Goal: Transaction & Acquisition: Subscribe to service/newsletter

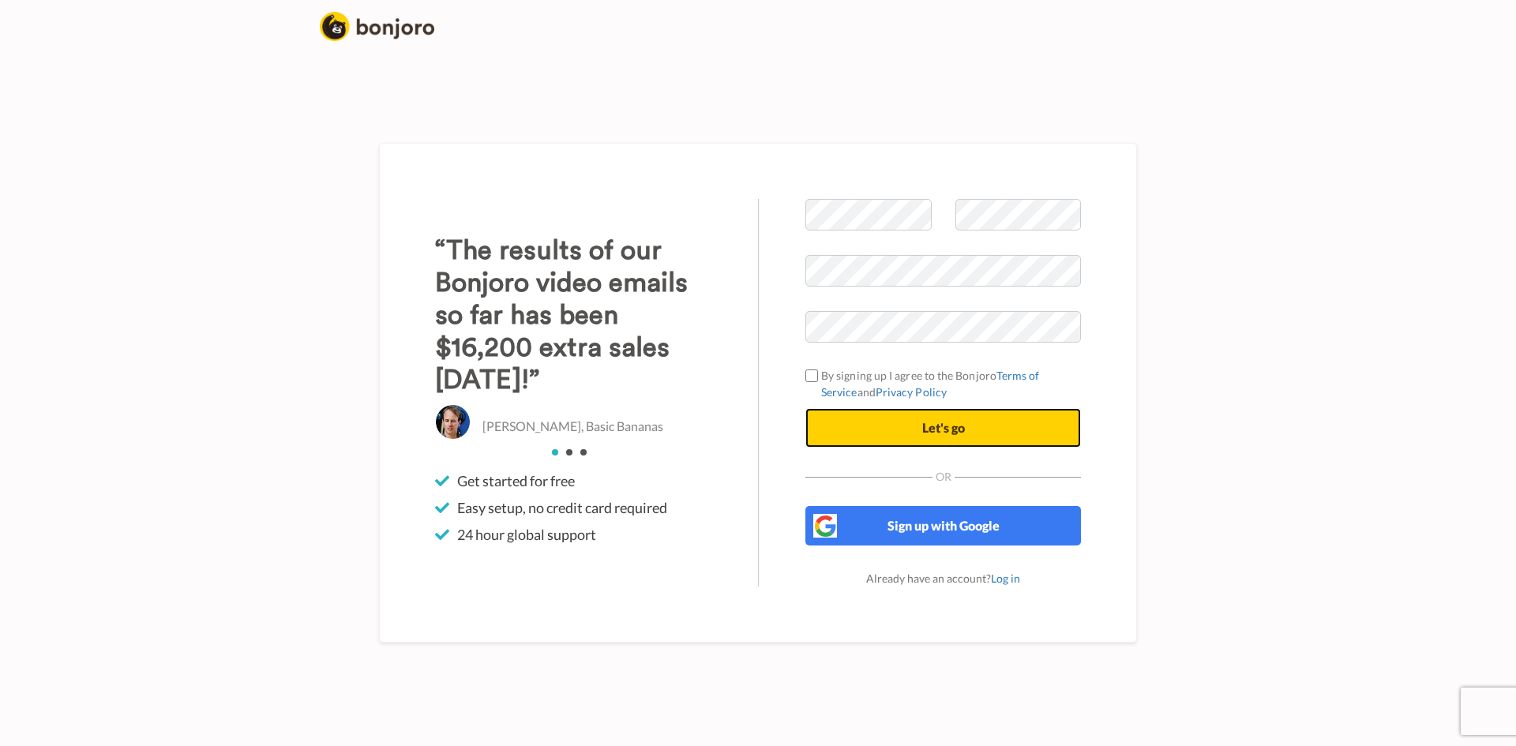
click at [949, 422] on span "Let's go" at bounding box center [943, 427] width 43 height 15
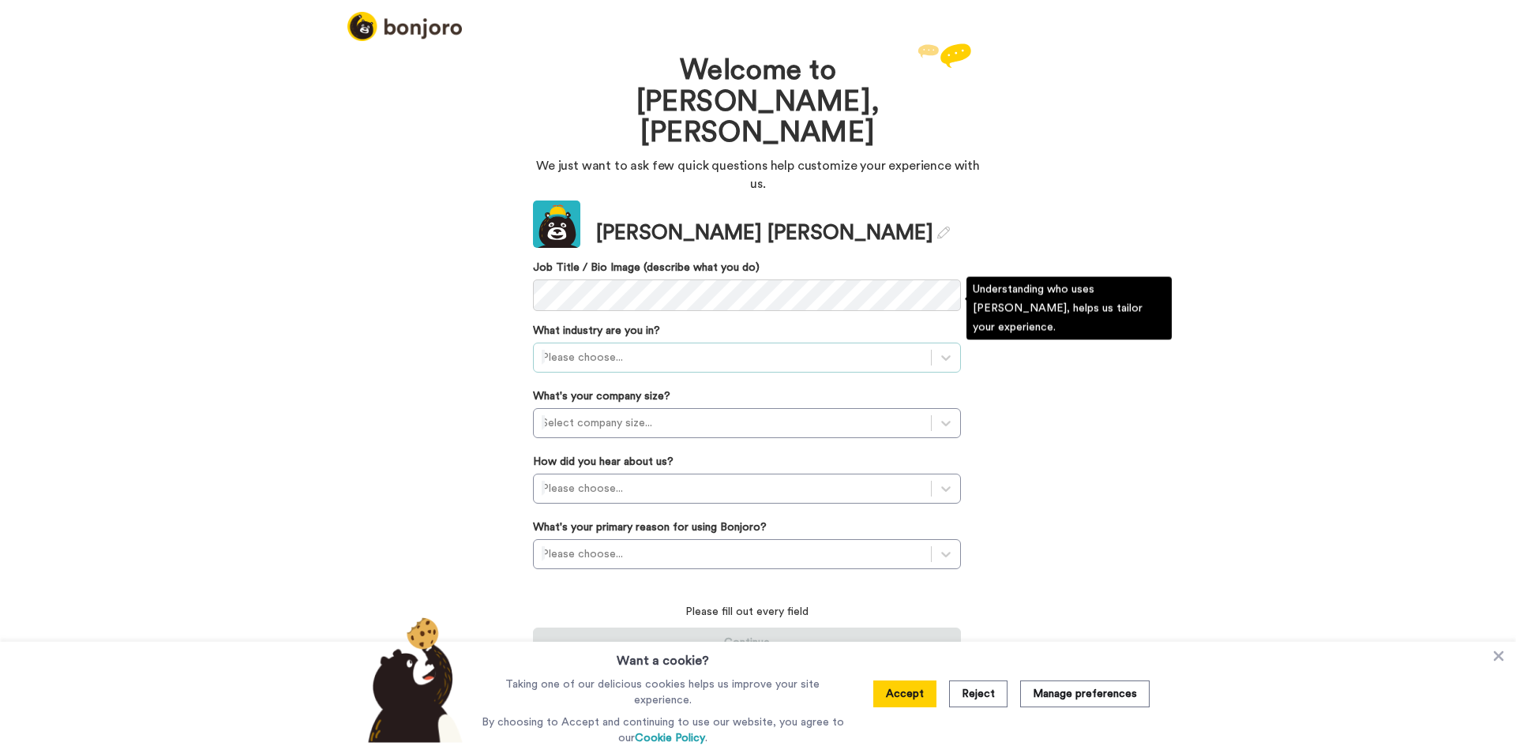
click at [652, 348] on div at bounding box center [732, 357] width 381 height 19
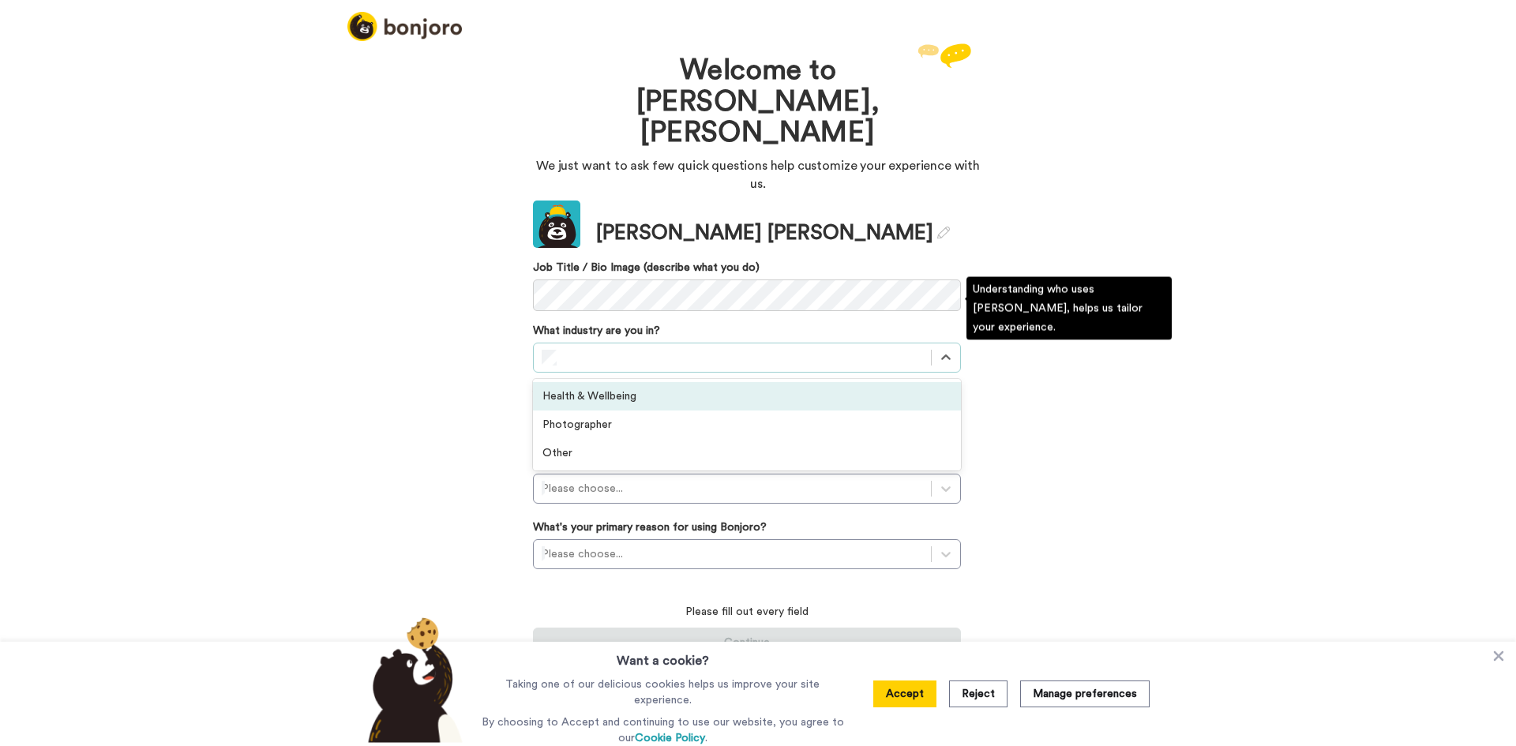
click at [656, 382] on div "Health & Wellbeing" at bounding box center [747, 396] width 428 height 28
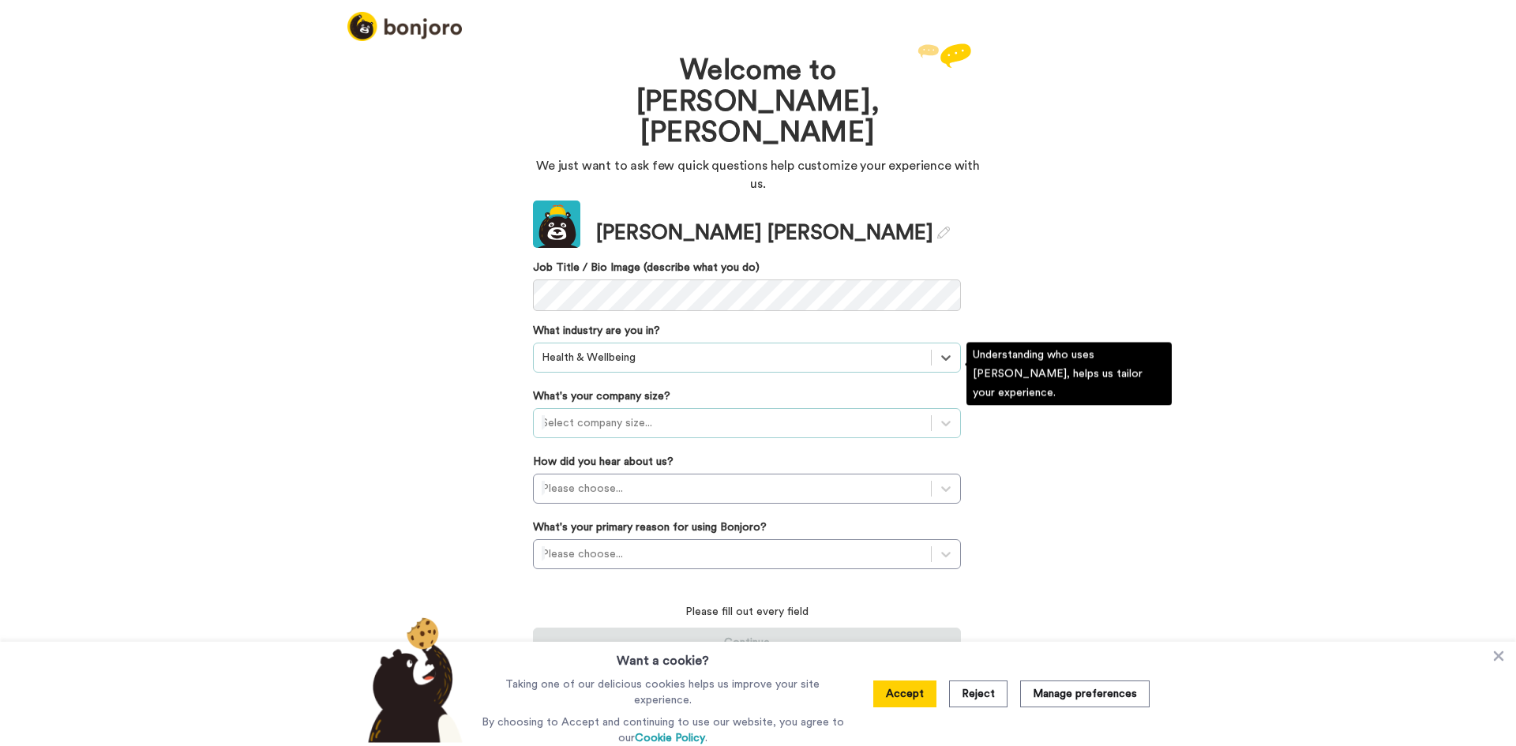
click at [664, 414] on div at bounding box center [732, 423] width 381 height 19
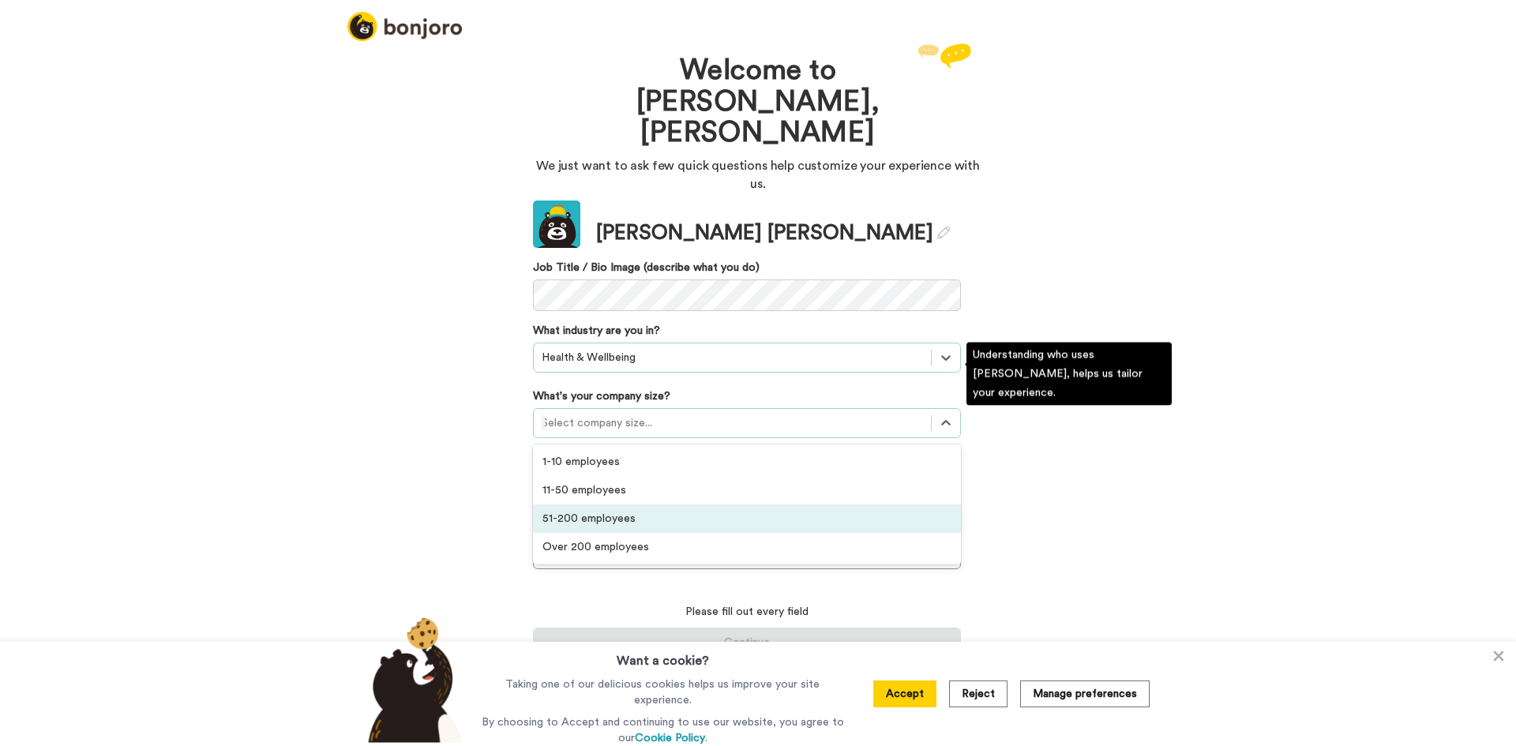
click at [641, 505] on div "51-200 employees" at bounding box center [747, 519] width 428 height 28
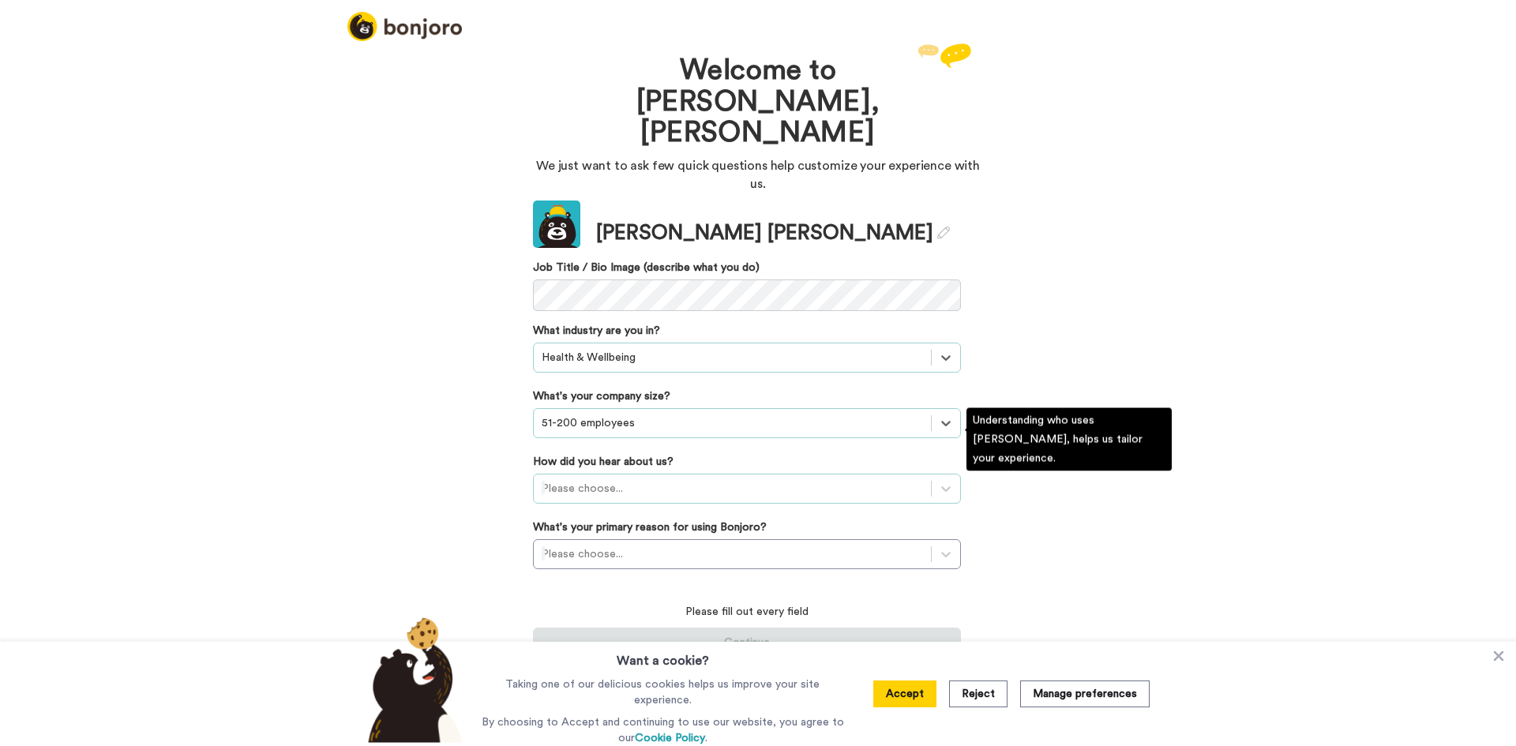
click at [648, 479] on div at bounding box center [732, 488] width 381 height 19
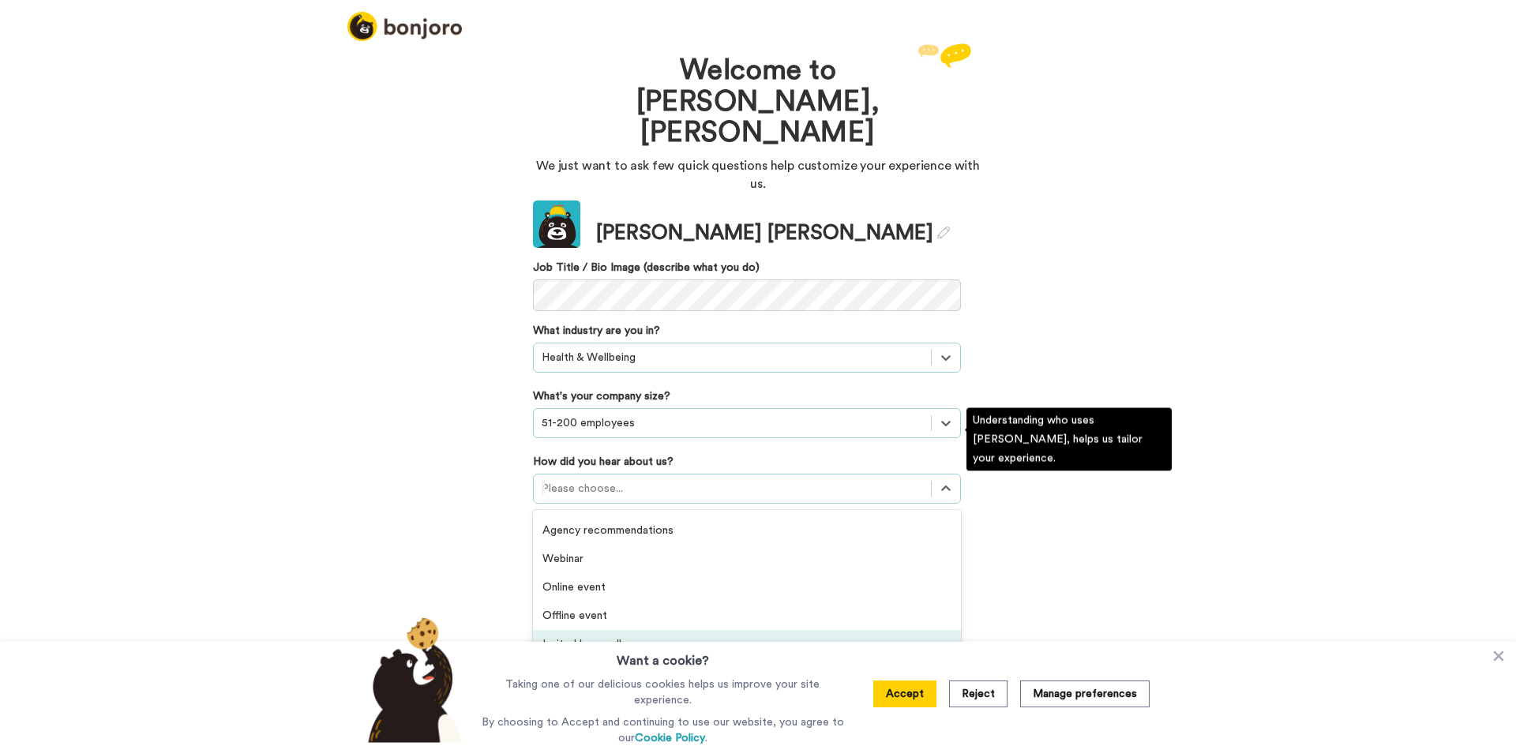
scroll to position [259, 0]
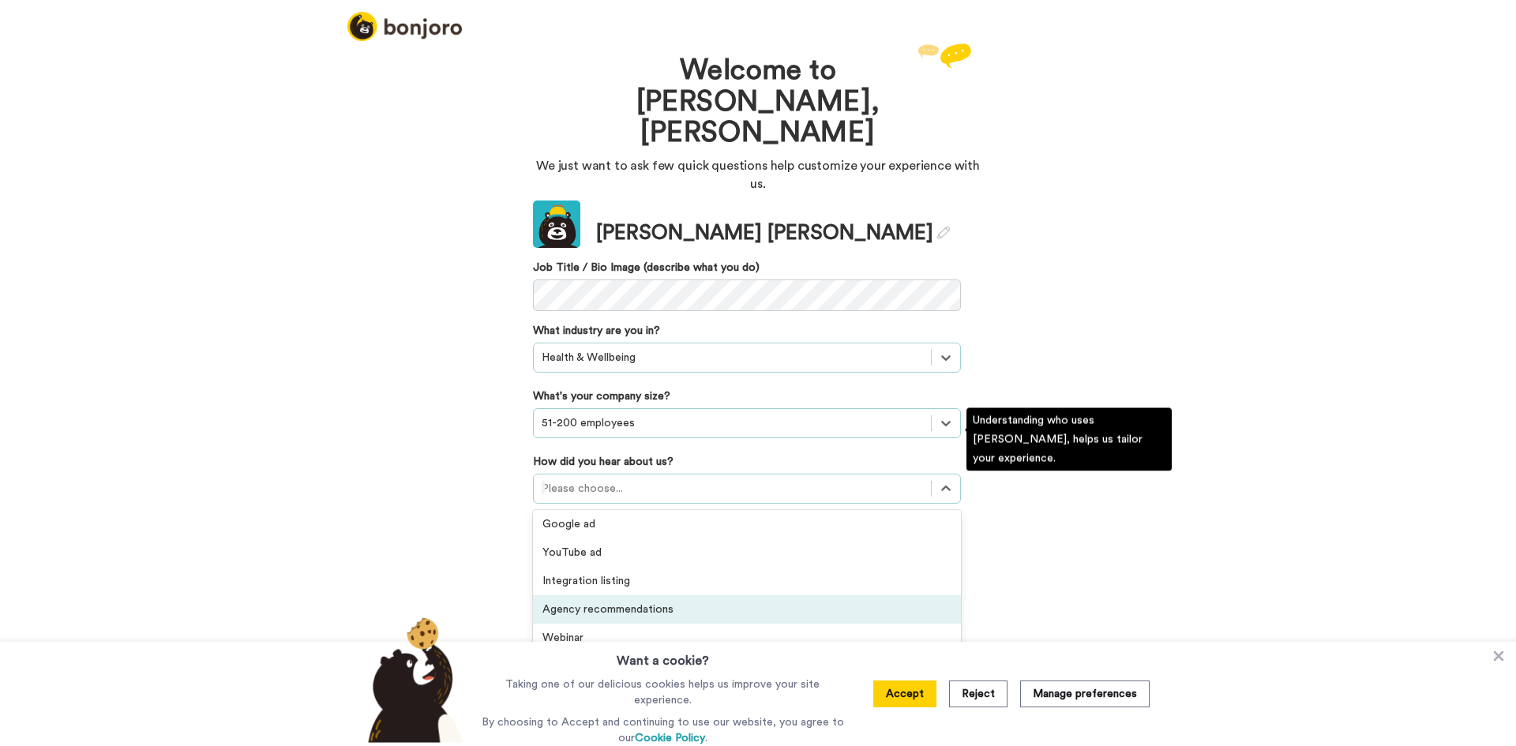
click at [667, 595] on div "Agency recommendations" at bounding box center [747, 609] width 428 height 28
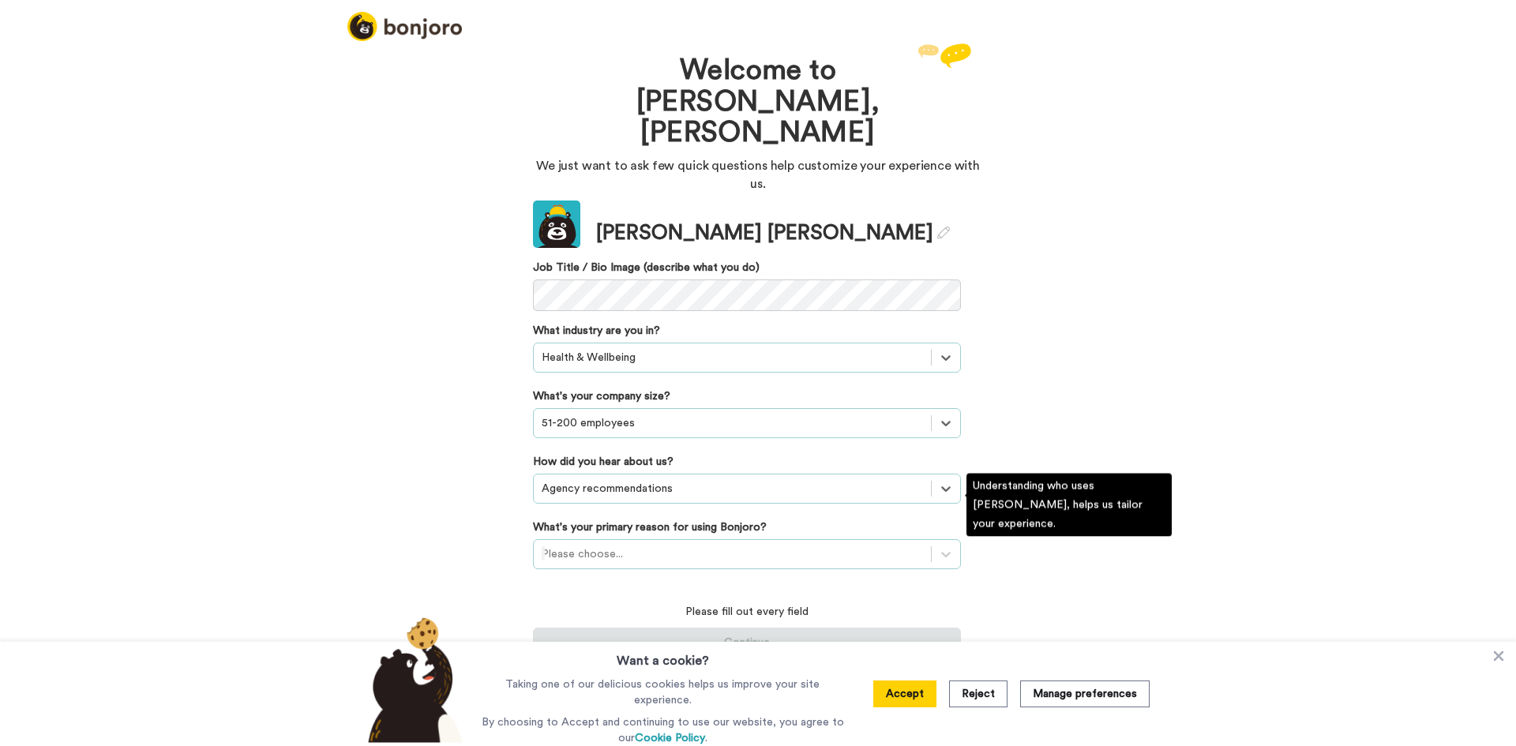
click at [631, 545] on div at bounding box center [732, 554] width 381 height 19
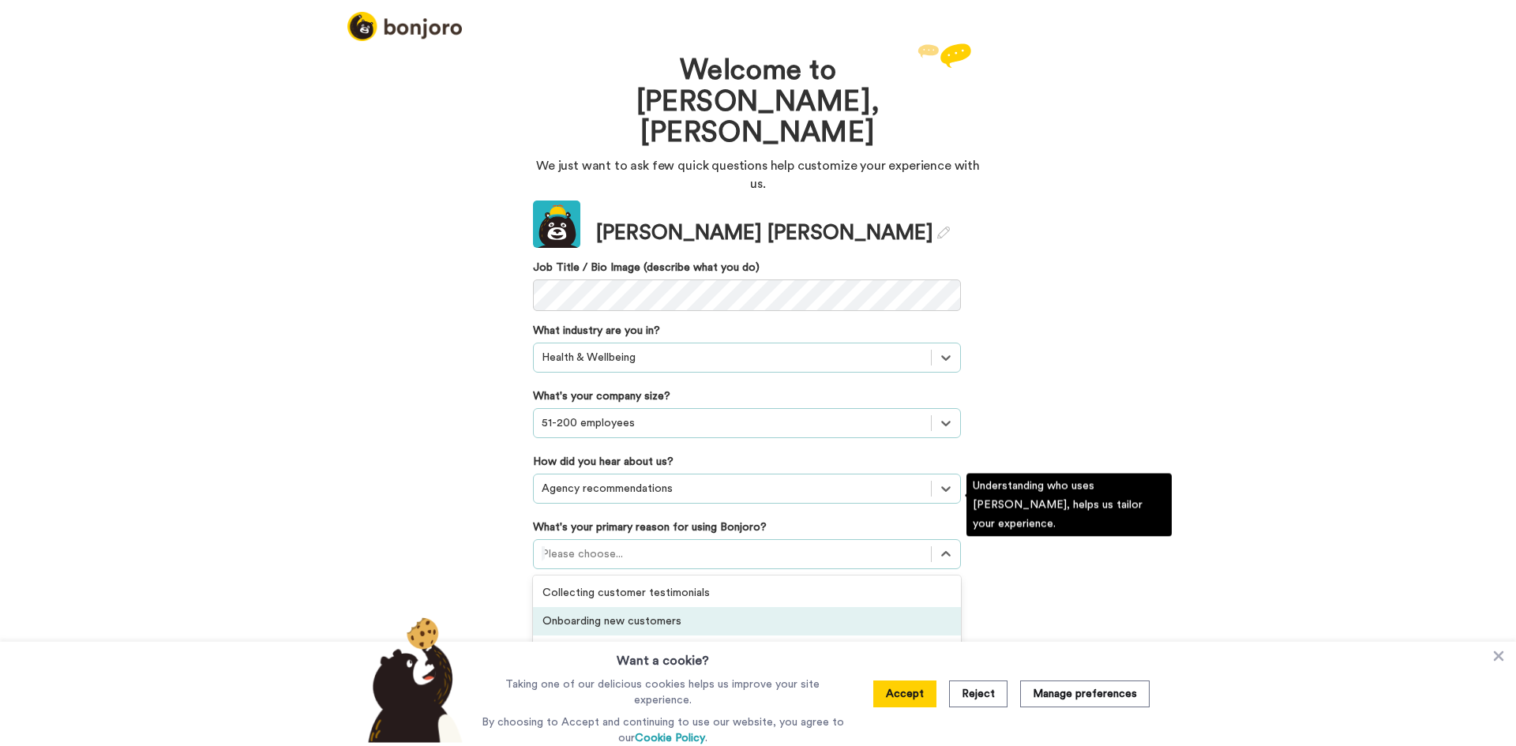
click at [675, 607] on div "Onboarding new customers" at bounding box center [747, 621] width 428 height 28
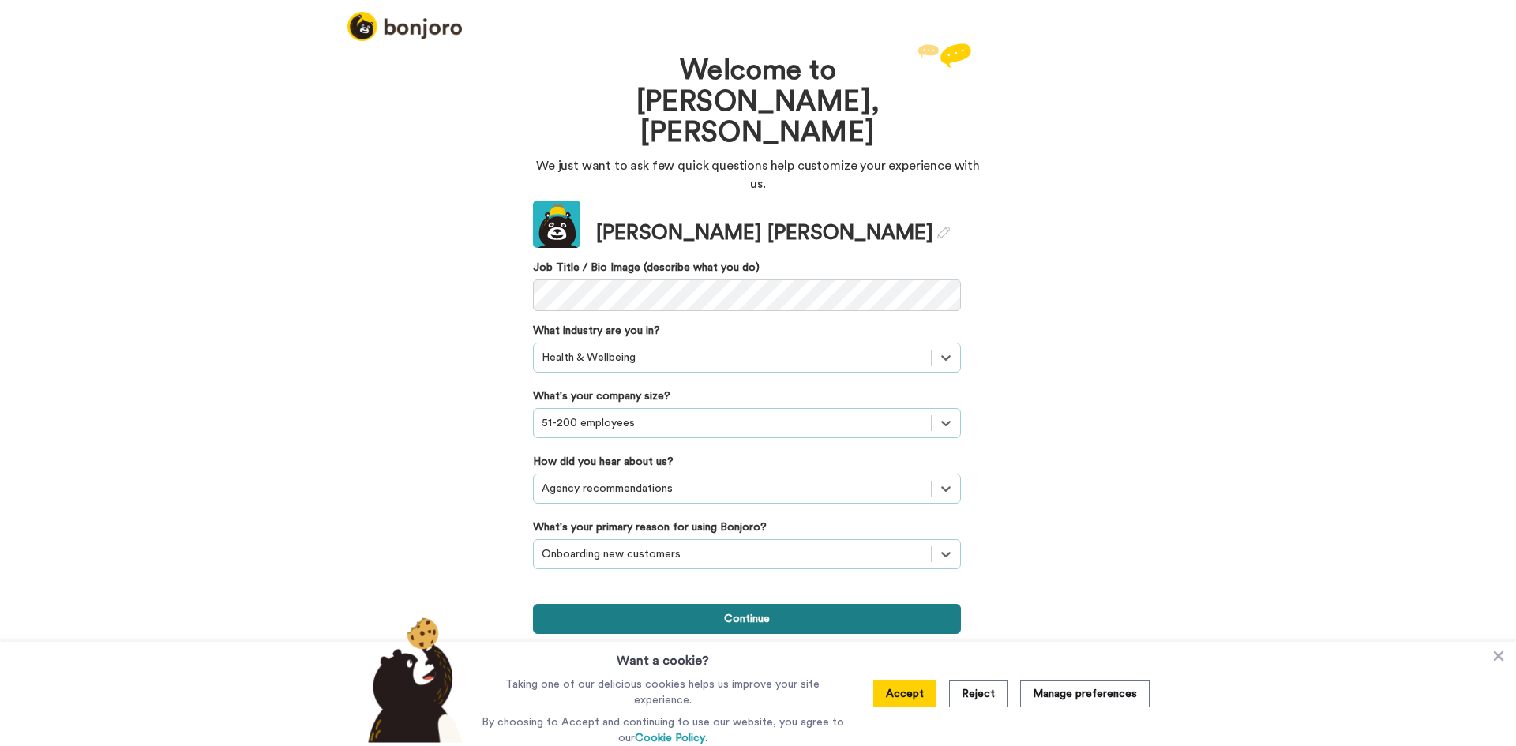
click at [790, 604] on button "Continue" at bounding box center [747, 619] width 428 height 30
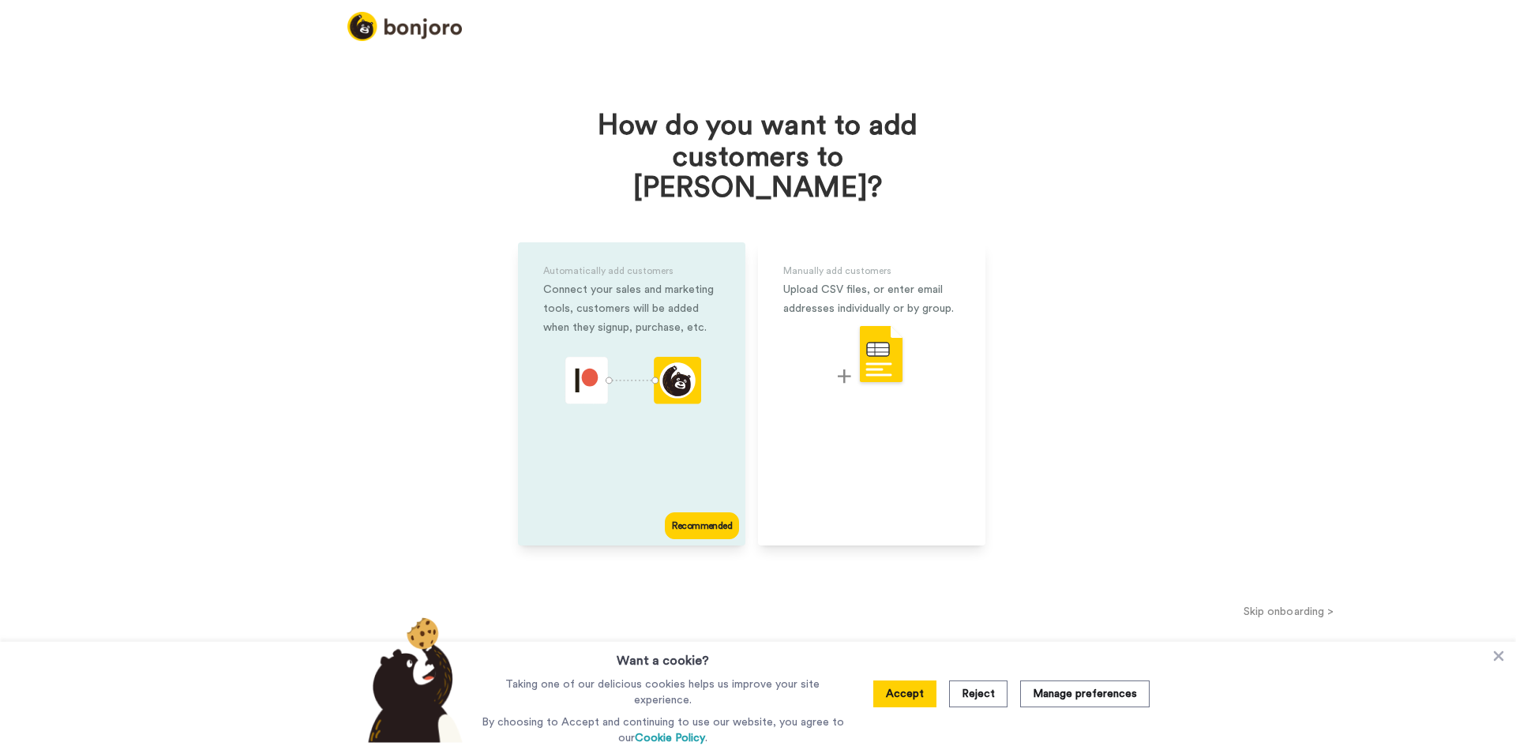
click at [688, 427] on div "Automatically add customers Connect your sales and marketing tools, customers w…" at bounding box center [631, 393] width 227 height 303
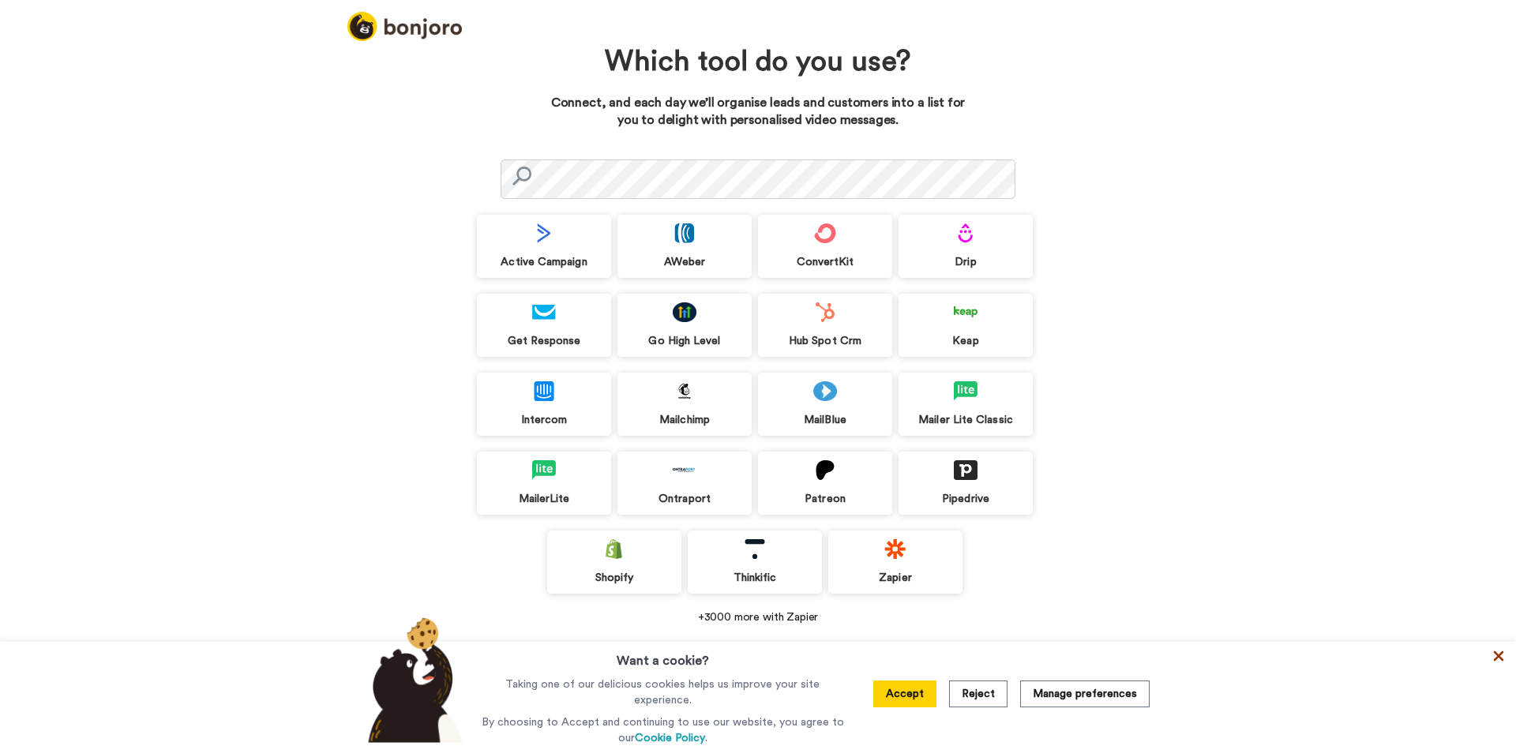
click at [1491, 661] on icon at bounding box center [1499, 656] width 16 height 16
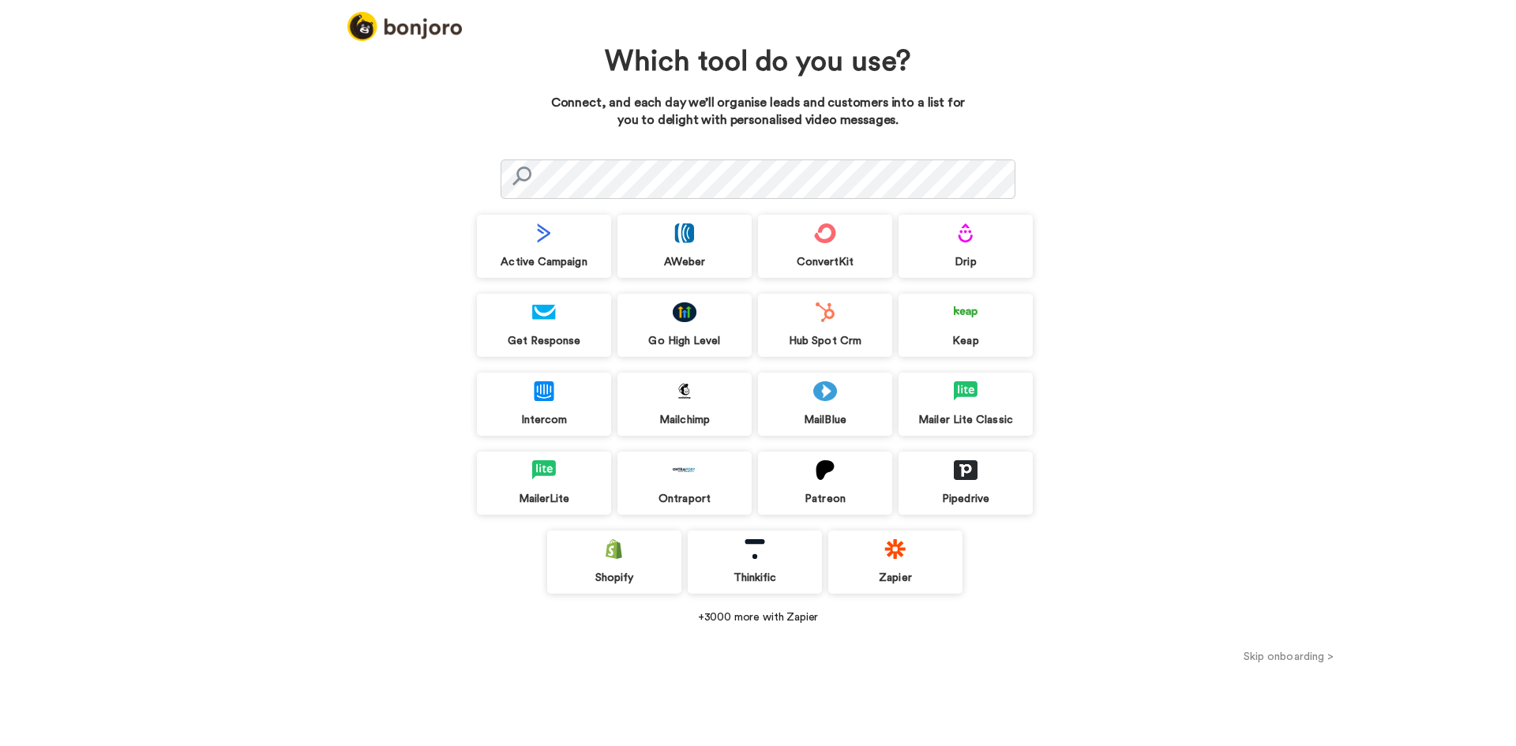
click at [1298, 655] on button "Skip onboarding >" at bounding box center [1288, 656] width 455 height 17
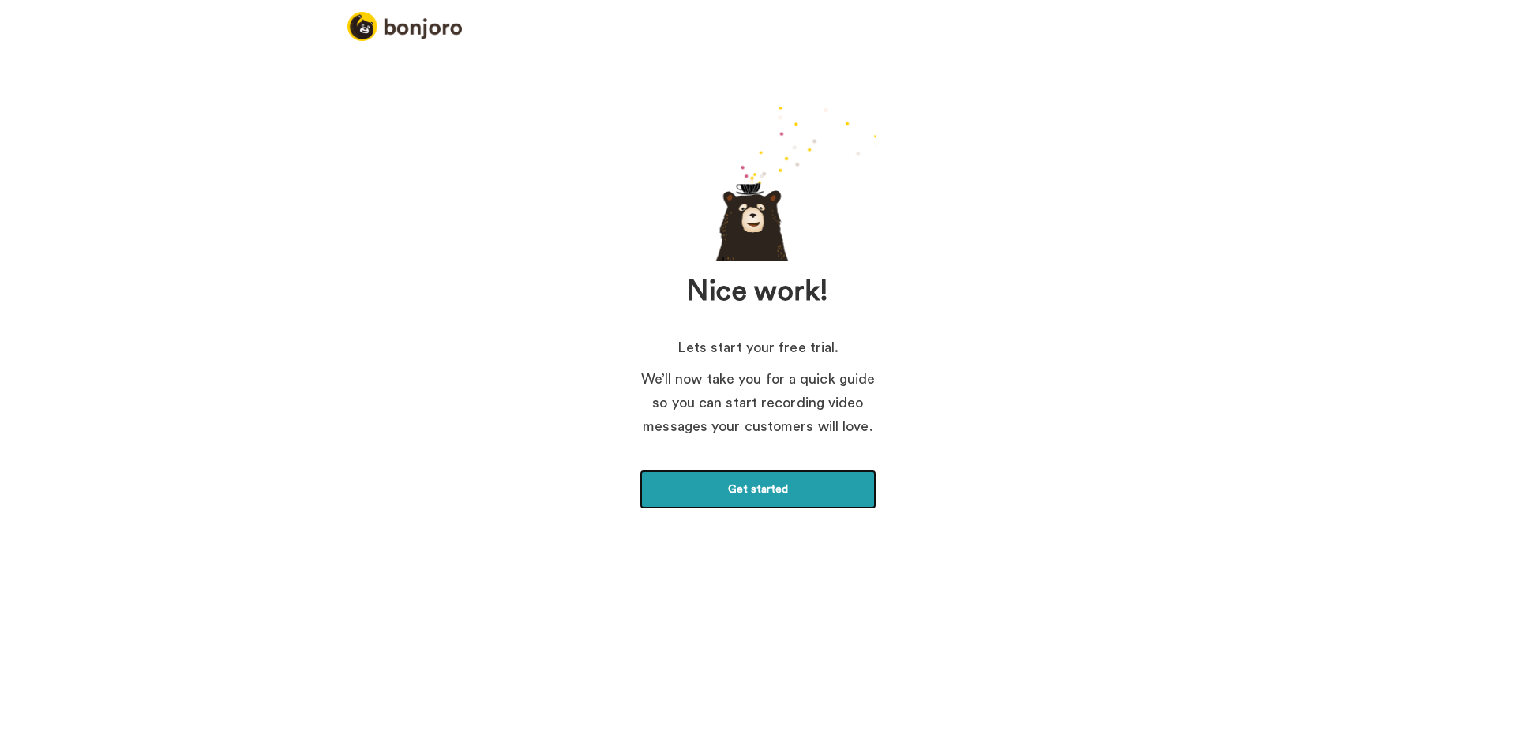
click at [770, 494] on link "Get started" at bounding box center [758, 489] width 237 height 39
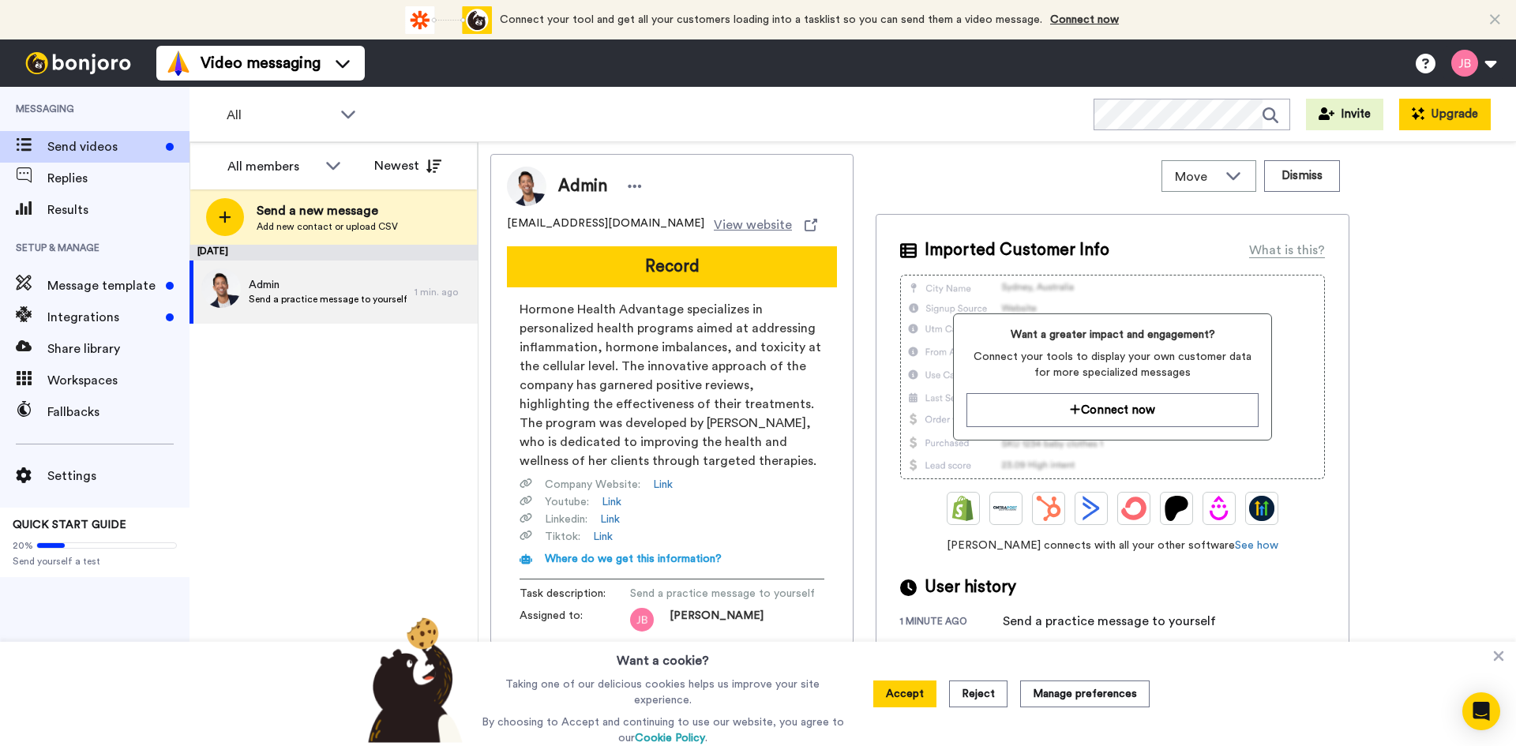
click at [1439, 109] on button "Upgrade" at bounding box center [1446, 115] width 92 height 32
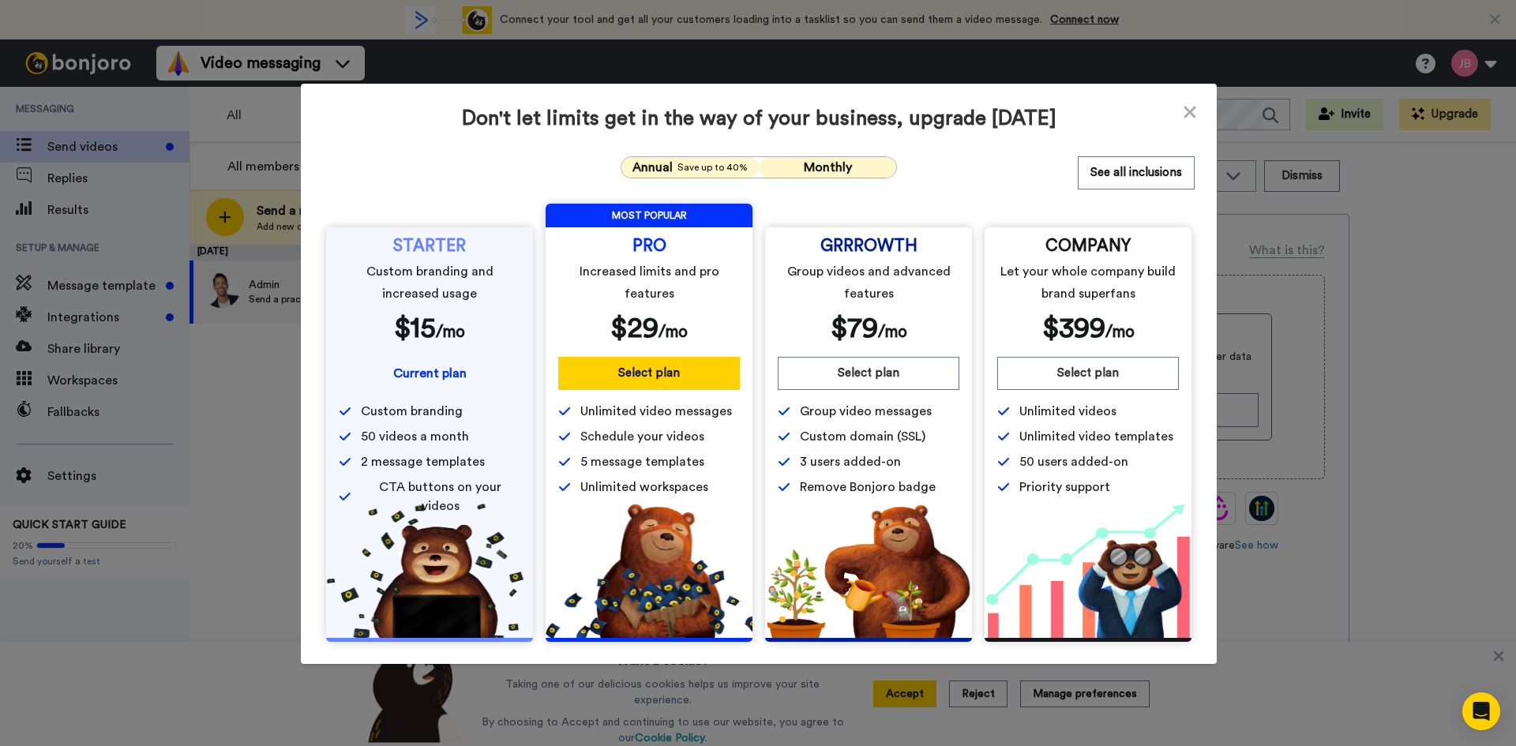
click at [855, 164] on button "Monthly" at bounding box center [827, 167] width 137 height 21
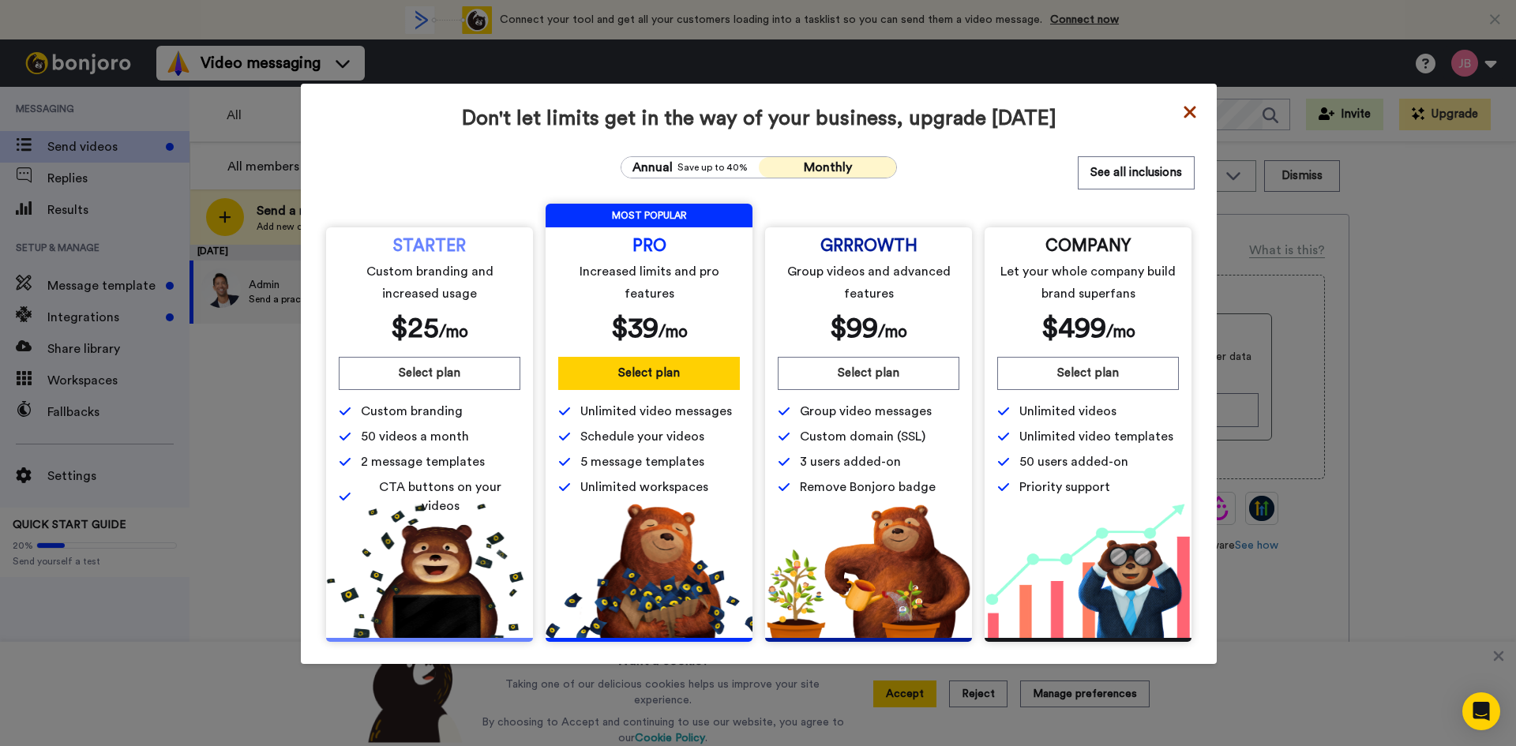
click at [1182, 111] on icon at bounding box center [1190, 112] width 16 height 19
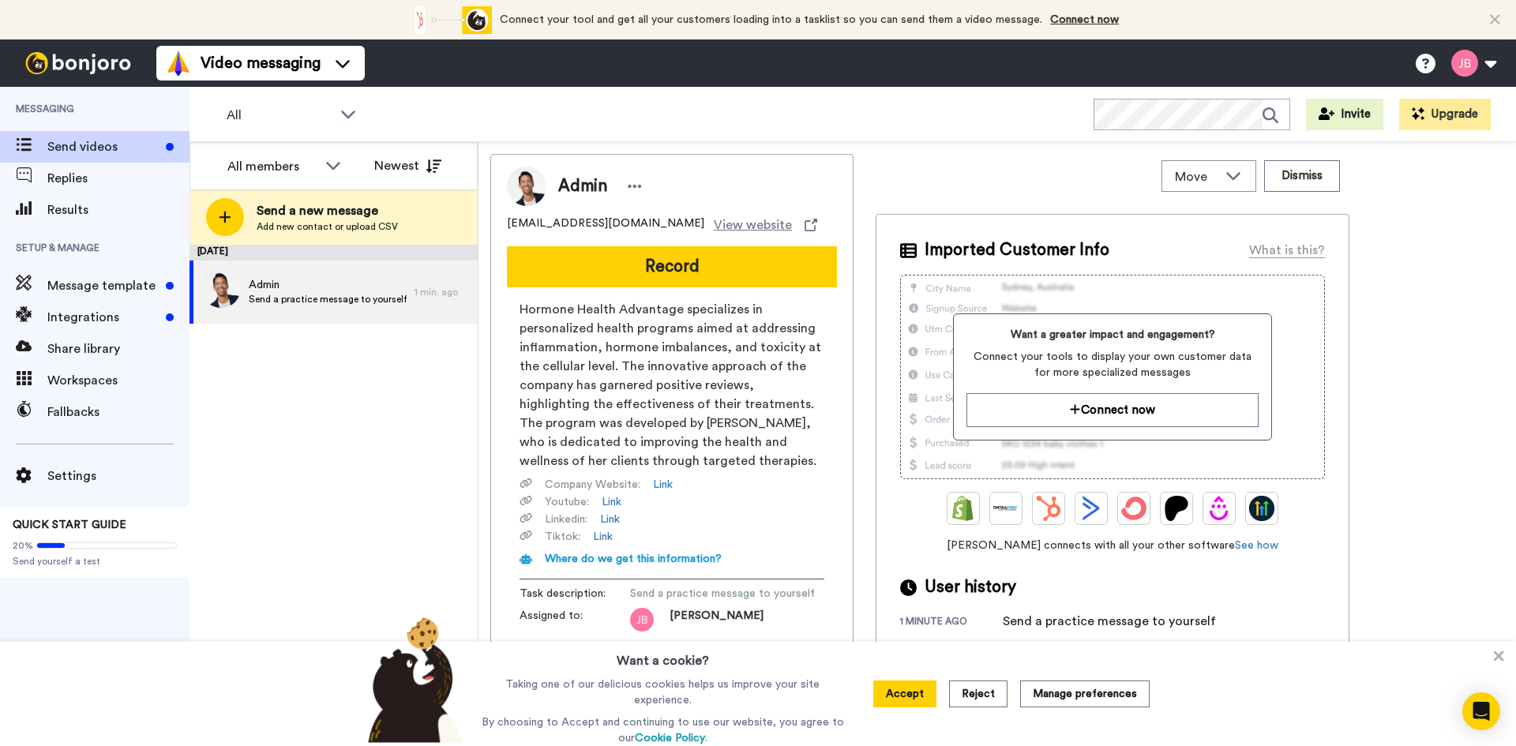
click at [1381, 288] on div "Admin admin@hormonehealthadvantage.com View website Record Hormone Health Advan…" at bounding box center [997, 448] width 1014 height 588
click at [111, 56] on img at bounding box center [78, 63] width 118 height 22
click at [1460, 111] on button "Upgrade" at bounding box center [1446, 115] width 92 height 32
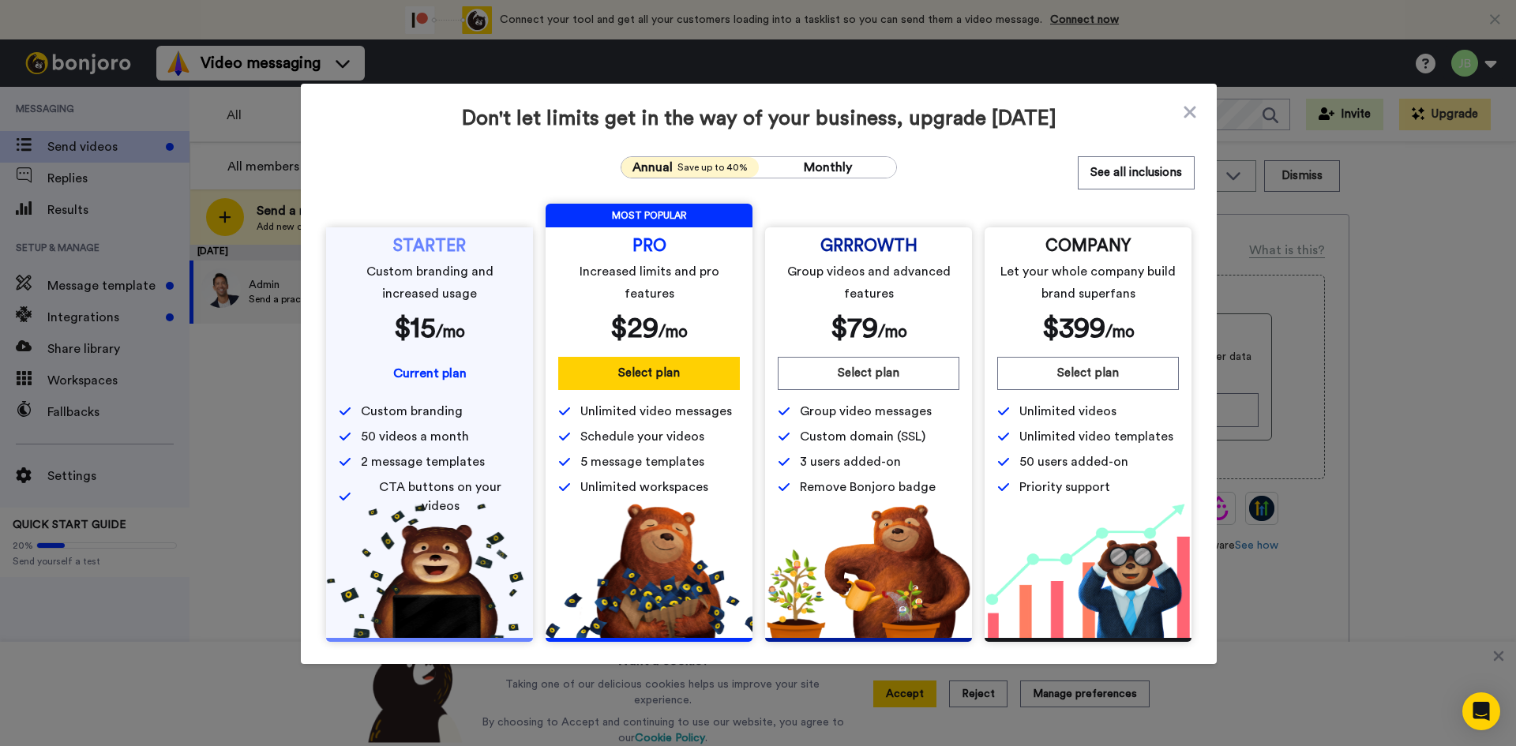
click at [1418, 209] on div "Don't let limits get in the way of your business, upgrade [DATE] Annual Save up…" at bounding box center [758, 373] width 1516 height 746
